Goal: Task Accomplishment & Management: Complete application form

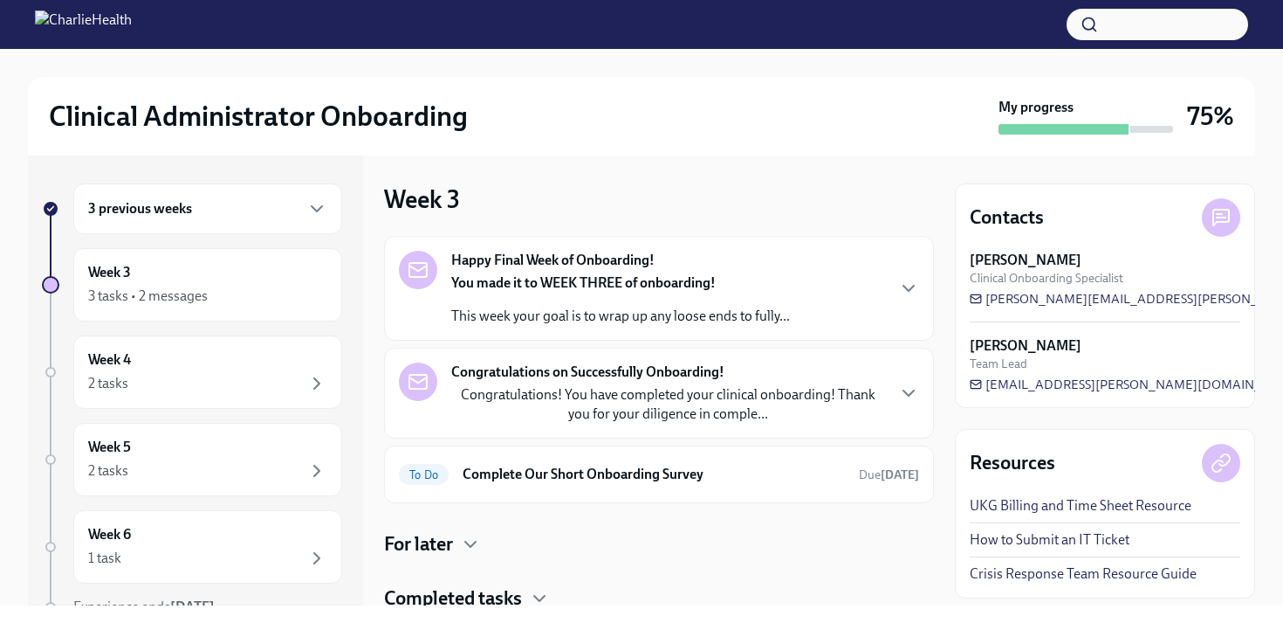
click at [573, 280] on strong "You made it to WEEK THREE of onboarding!" at bounding box center [583, 282] width 265 height 17
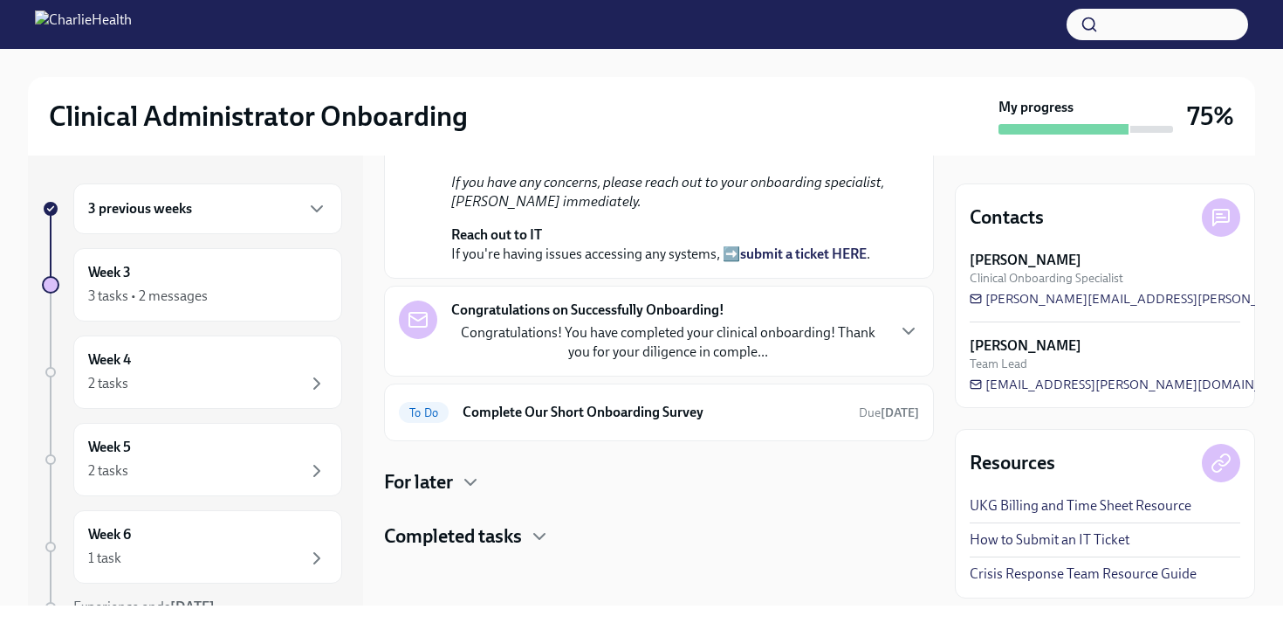
scroll to position [465, 0]
click at [617, 346] on p "Congratulations! You have completed your clinical onboarding! Thank you for you…" at bounding box center [667, 342] width 433 height 38
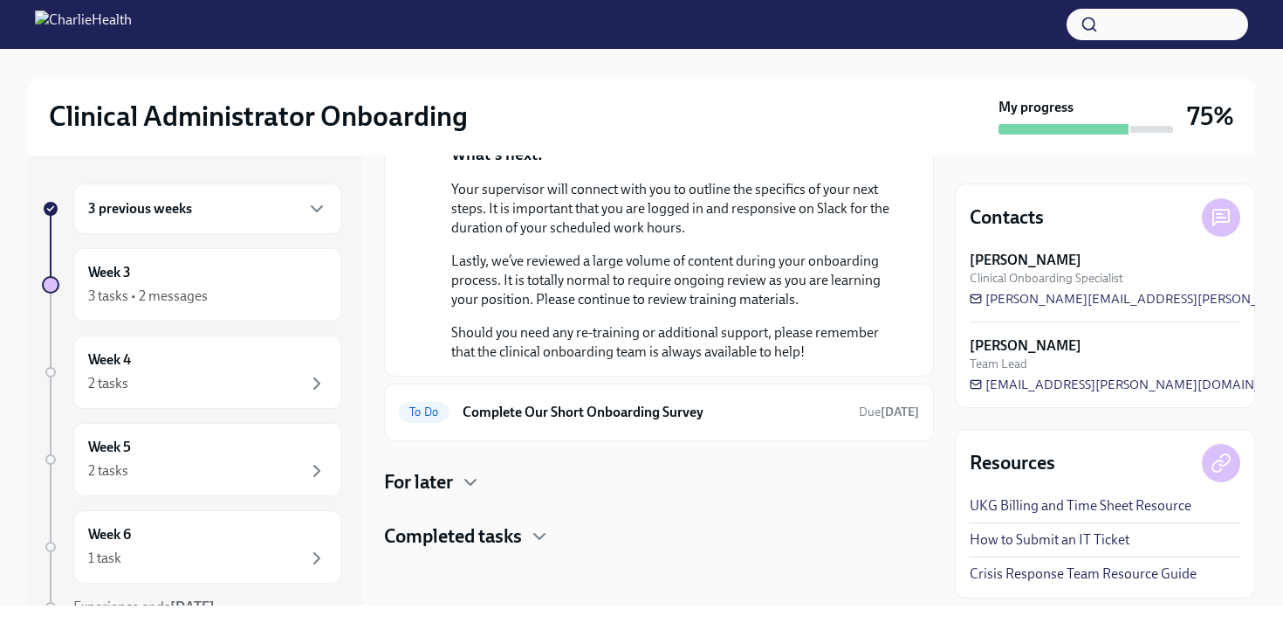
scroll to position [1245, 0]
click at [741, 430] on div "To Do Complete Our Short Onboarding Survey Due [DATE]" at bounding box center [659, 412] width 550 height 58
click at [657, 420] on h6 "Complete Our Short Onboarding Survey" at bounding box center [654, 412] width 382 height 19
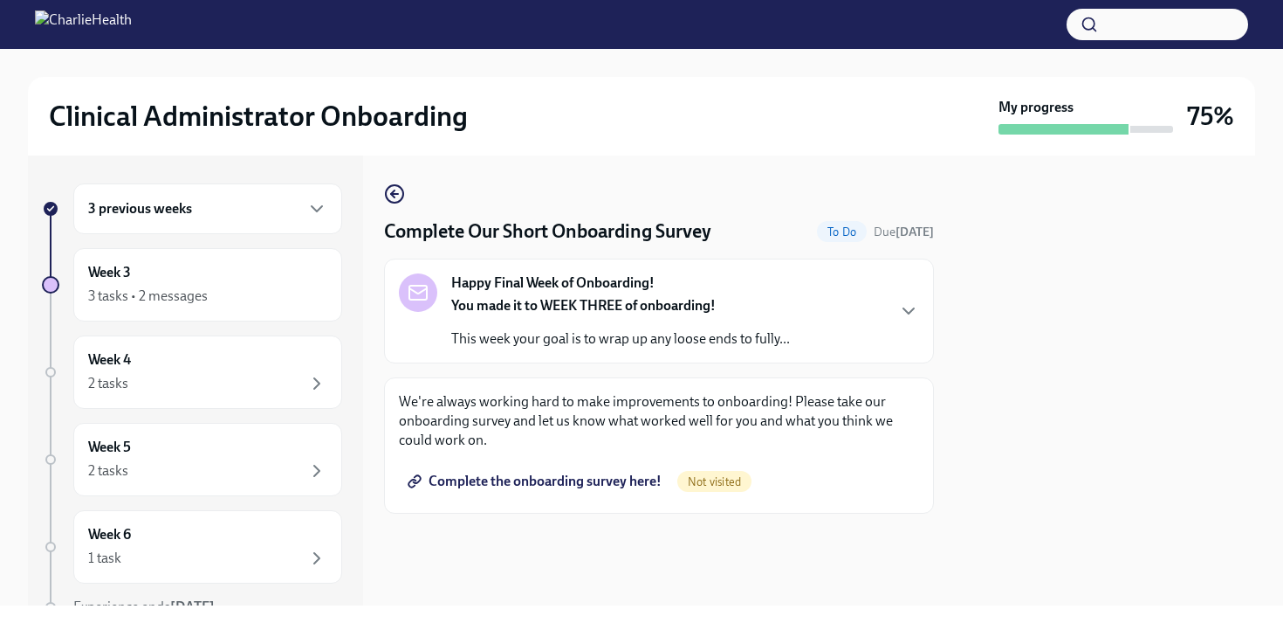
click at [630, 351] on div "Happy Final Week of Onboarding! You made it to WEEK THREE of onboarding! This w…" at bounding box center [659, 310] width 550 height 105
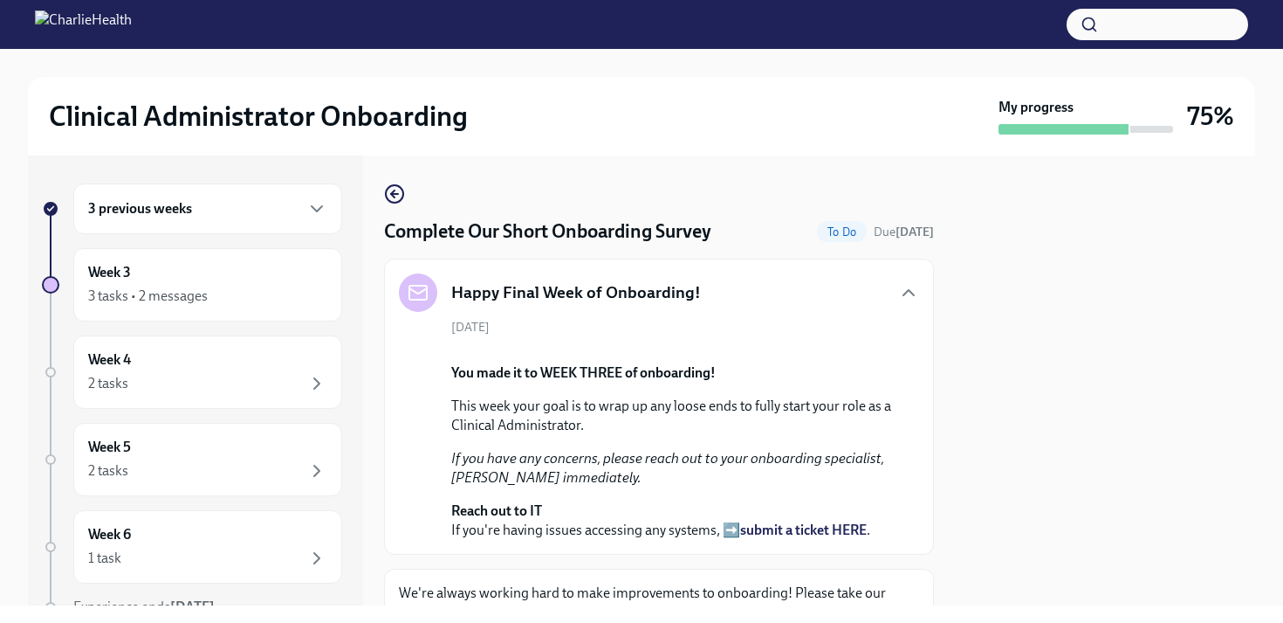
scroll to position [368, 0]
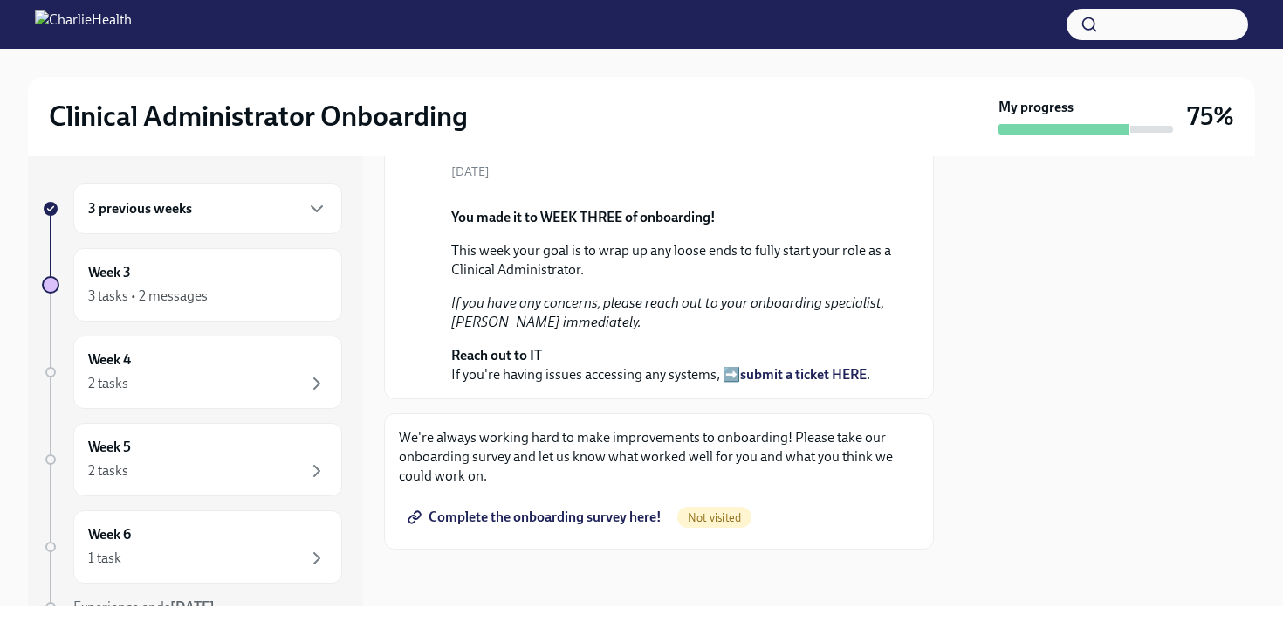
click at [554, 458] on p "We're always working hard to make improvements to onboarding! Please take our o…" at bounding box center [659, 457] width 520 height 58
click at [231, 276] on div "Week 3 3 tasks • 2 messages" at bounding box center [207, 285] width 239 height 44
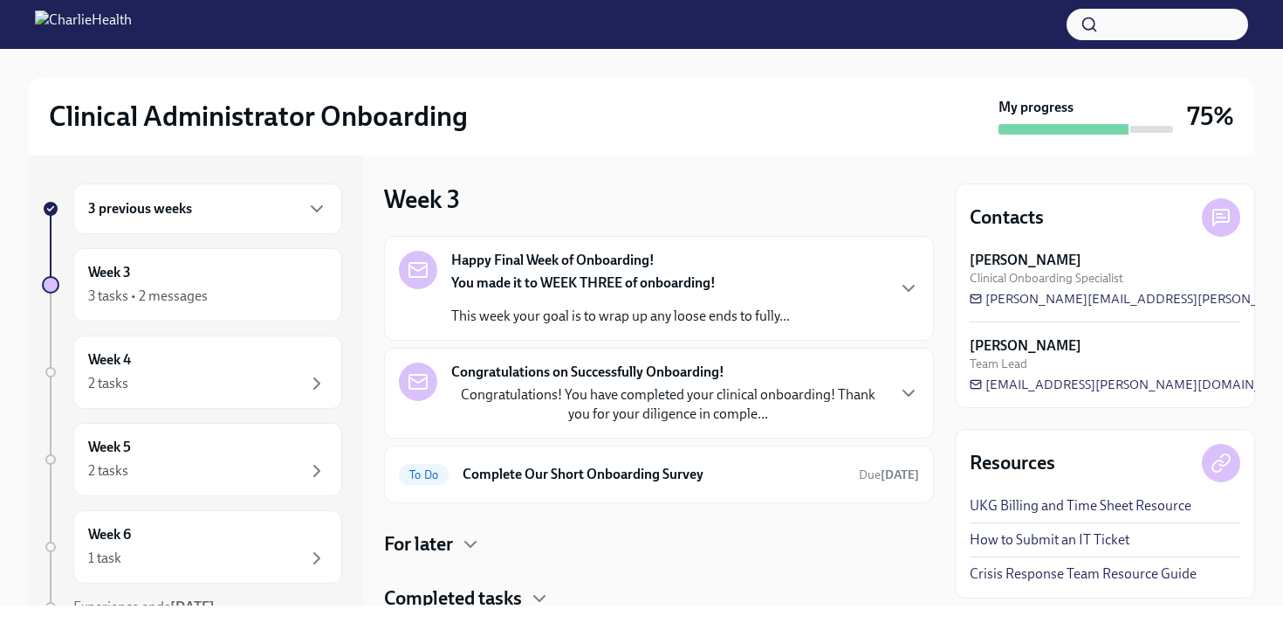
click at [623, 384] on div "Congratulations on Successfully Onboarding! Congratulations! You have completed…" at bounding box center [667, 392] width 433 height 61
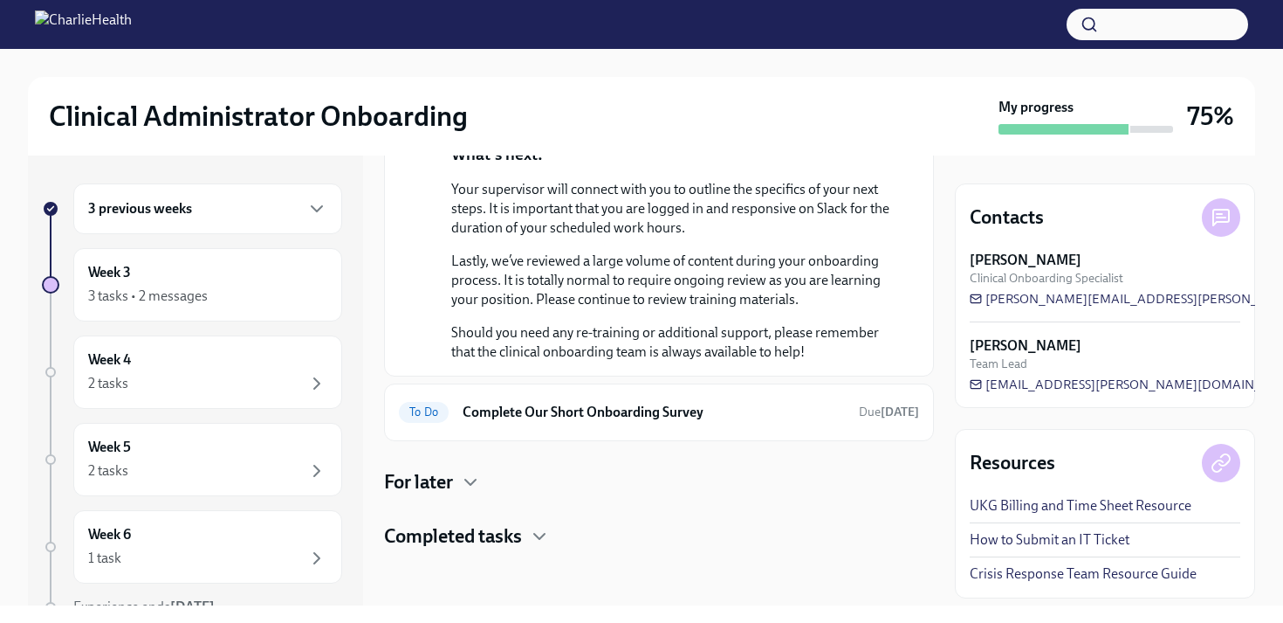
scroll to position [841, 0]
click at [481, 492] on div "For later" at bounding box center [659, 482] width 550 height 26
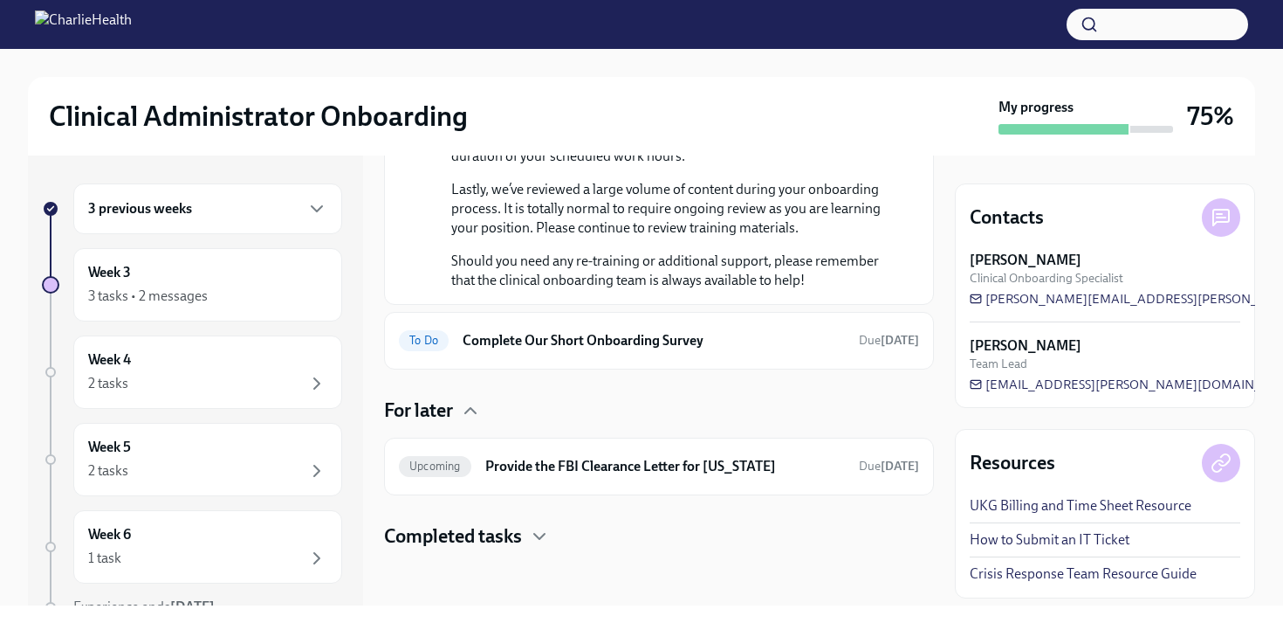
scroll to position [865, 0]
click at [711, 364] on div "To Do Complete Our Short Onboarding Survey Due [DATE]" at bounding box center [659, 341] width 550 height 58
click at [618, 350] on h6 "Complete Our Short Onboarding Survey" at bounding box center [654, 340] width 382 height 19
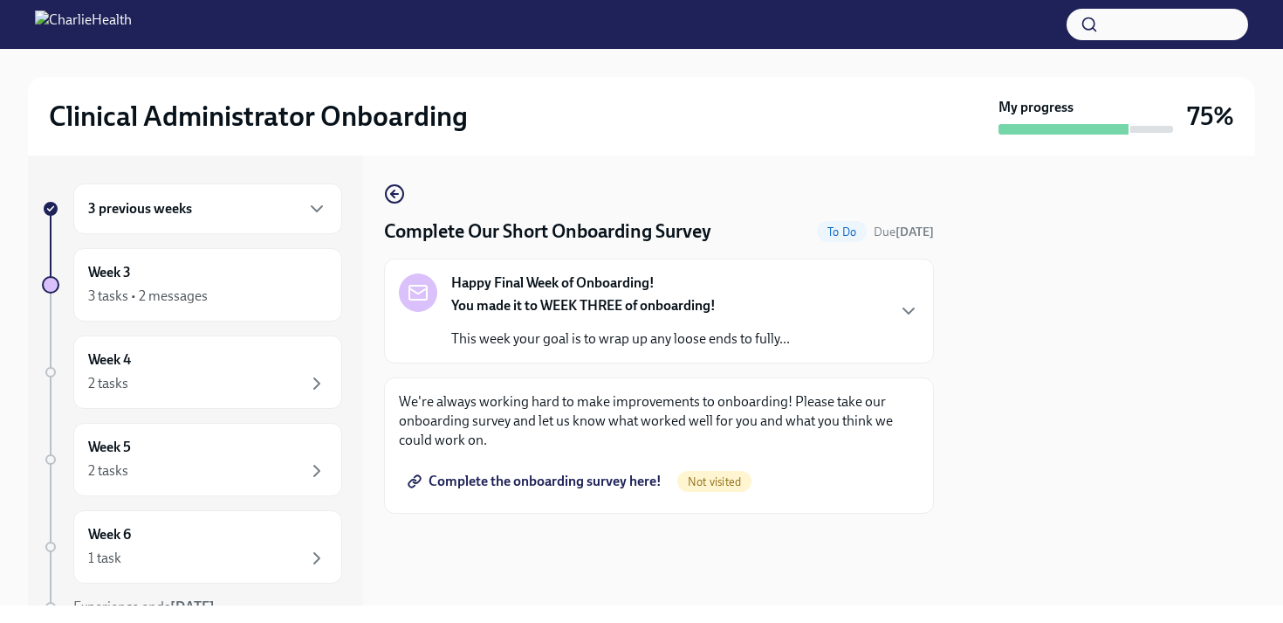
click at [596, 482] on span "Complete the onboarding survey here!" at bounding box center [536, 480] width 251 height 17
click at [195, 292] on div "3 tasks • 2 messages" at bounding box center [148, 295] width 120 height 19
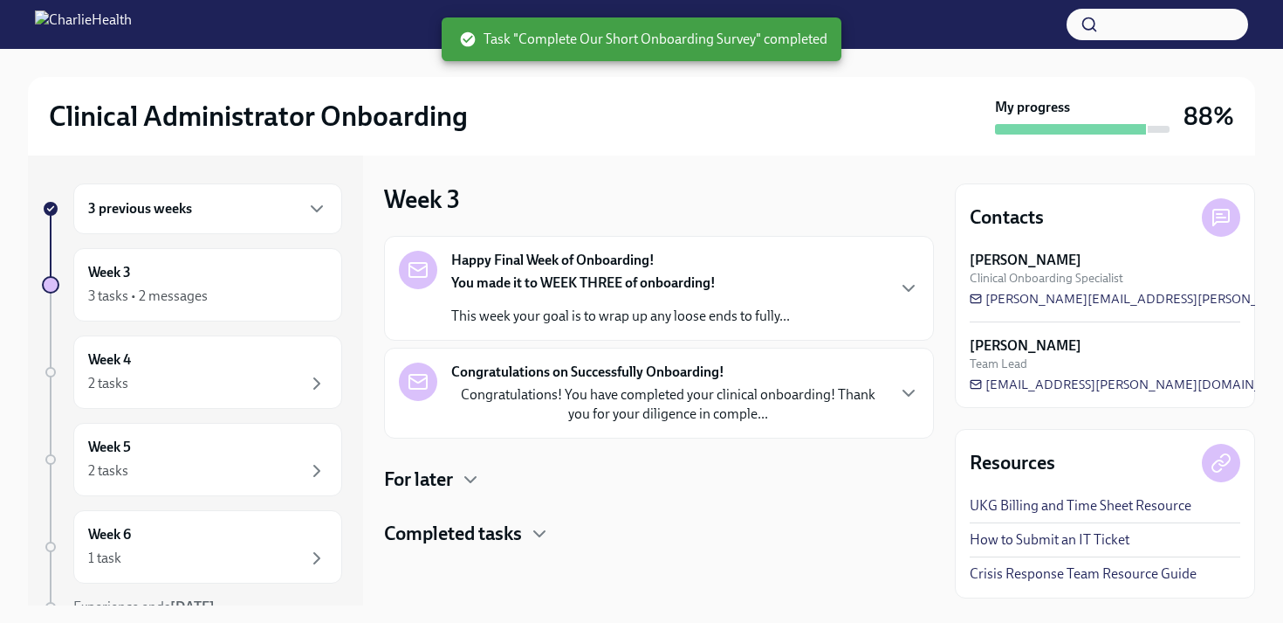
click at [671, 413] on p "Congratulations! You have completed your clinical onboarding! Thank you for you…" at bounding box center [667, 404] width 433 height 38
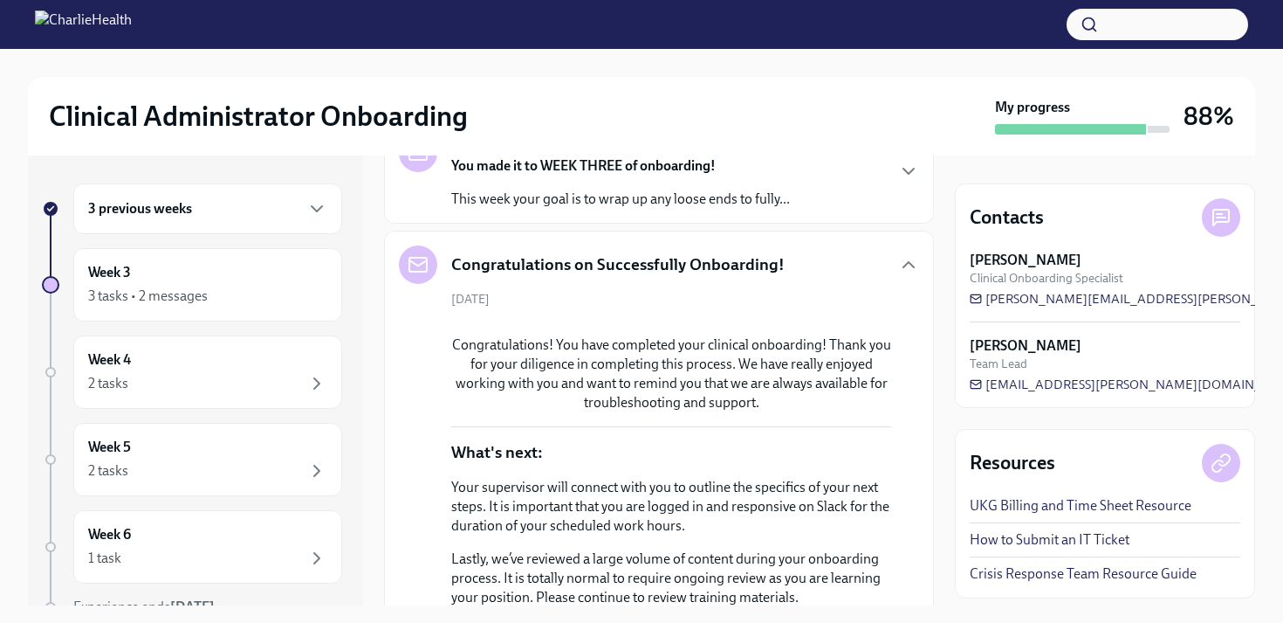
scroll to position [116, 0]
click at [678, 159] on strong "You made it to WEEK THREE of onboarding!" at bounding box center [583, 166] width 265 height 17
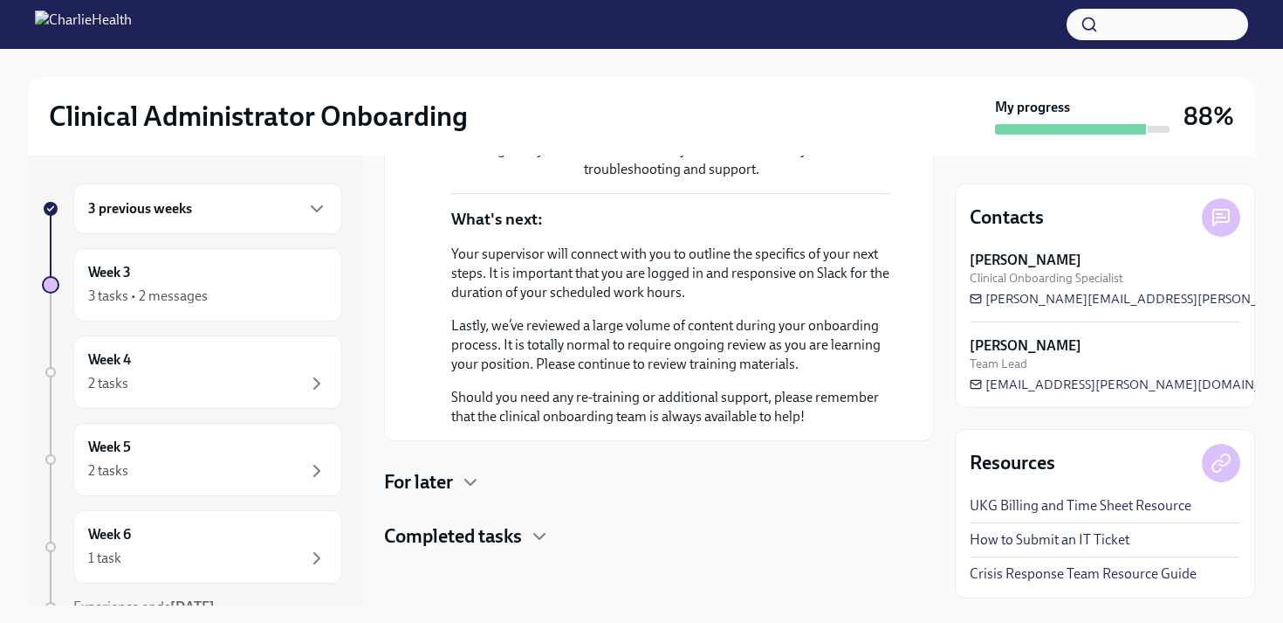
scroll to position [1180, 0]
click at [468, 481] on icon "button" at bounding box center [470, 481] width 21 height 21
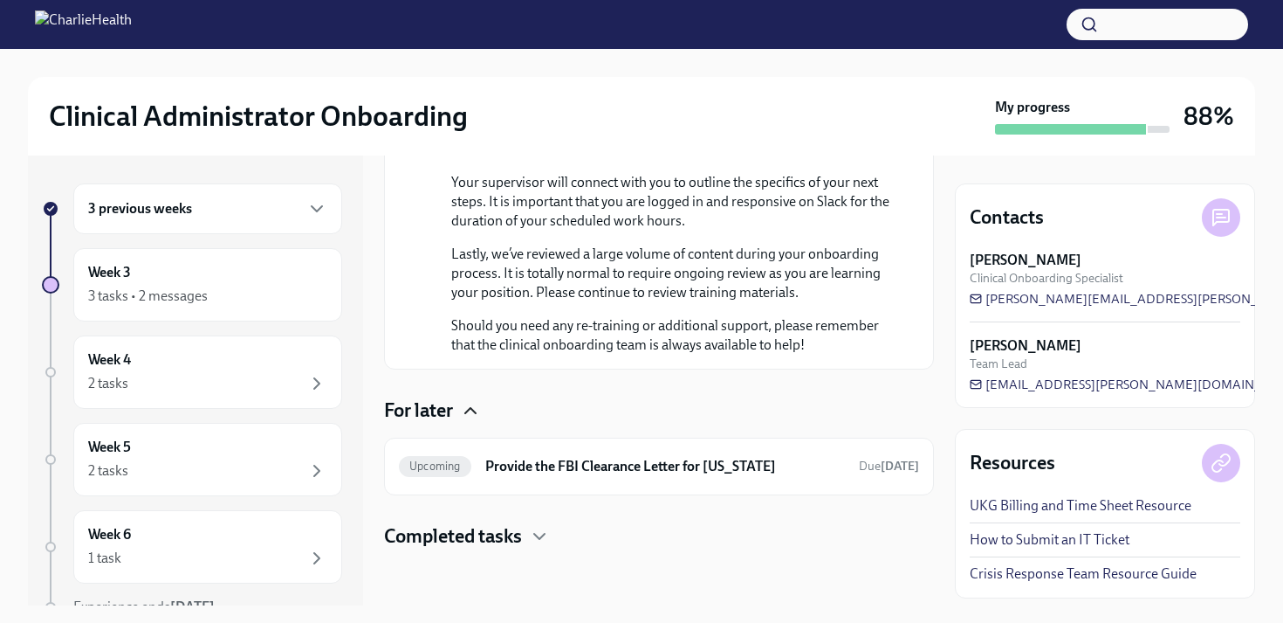
scroll to position [1252, 0]
click at [565, 545] on div "Completed tasks" at bounding box center [659, 536] width 550 height 26
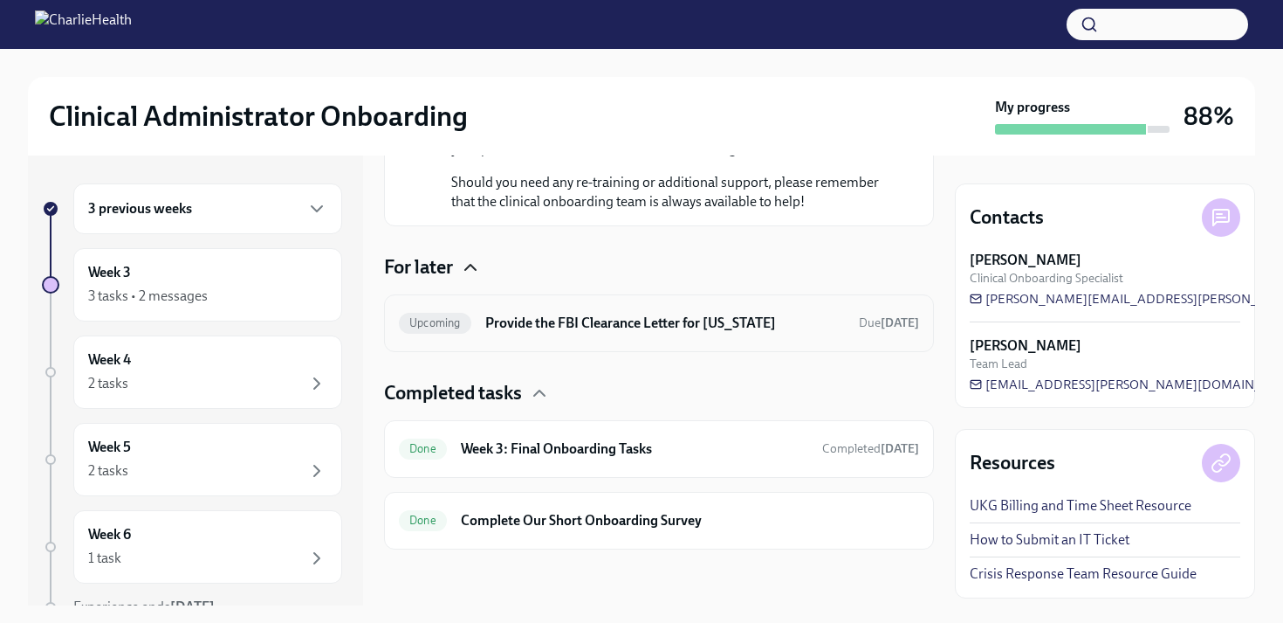
scroll to position [1395, 0]
click at [689, 461] on div "Done Week 3: Final Onboarding Tasks Completed [DATE]" at bounding box center [659, 449] width 520 height 28
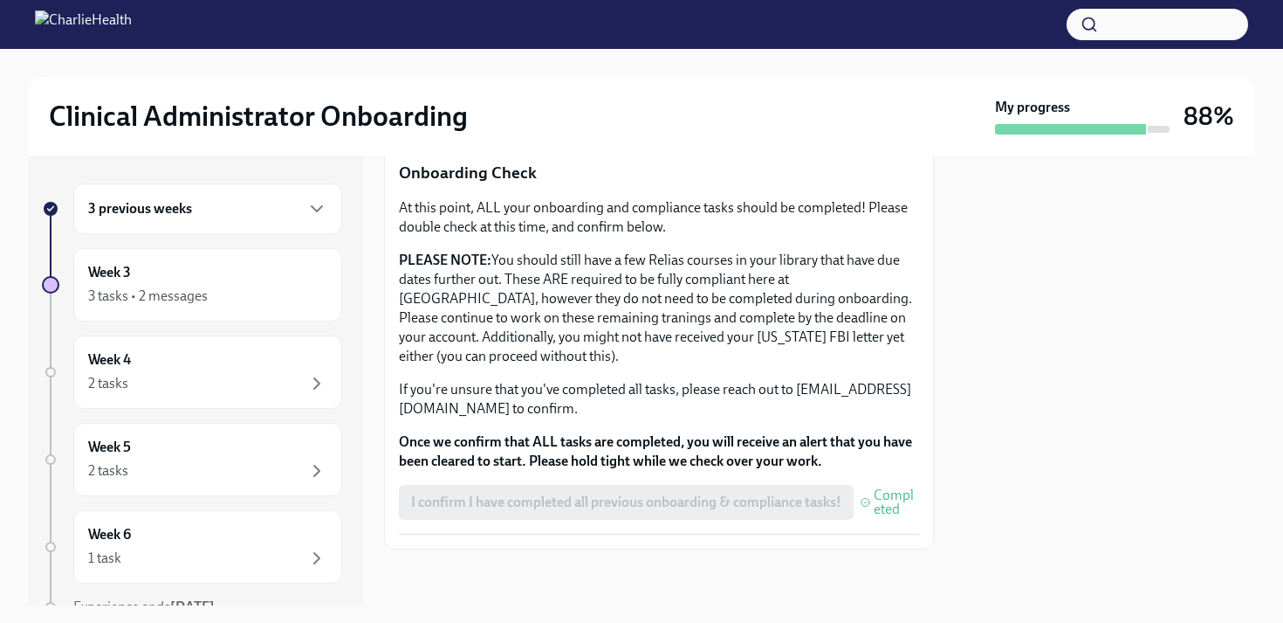
scroll to position [573, 0]
click at [188, 401] on div "Week 4 2 tasks" at bounding box center [207, 371] width 269 height 73
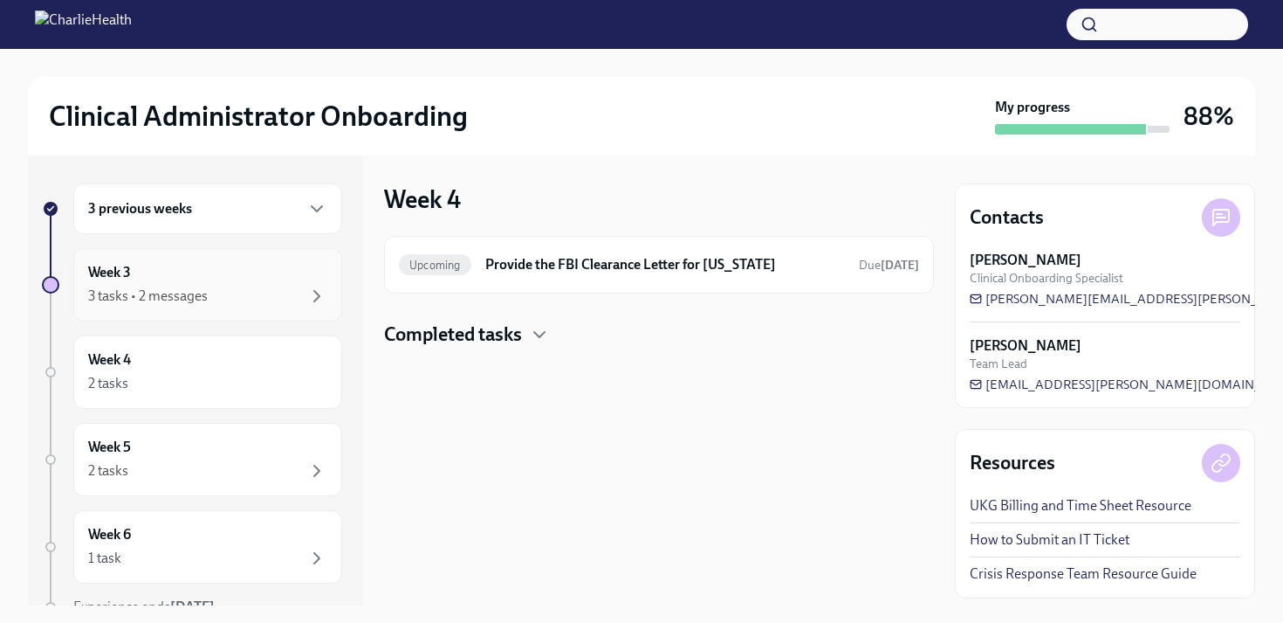
click at [226, 304] on div "3 tasks • 2 messages" at bounding box center [207, 296] width 239 height 21
